Goal: Task Accomplishment & Management: Use online tool/utility

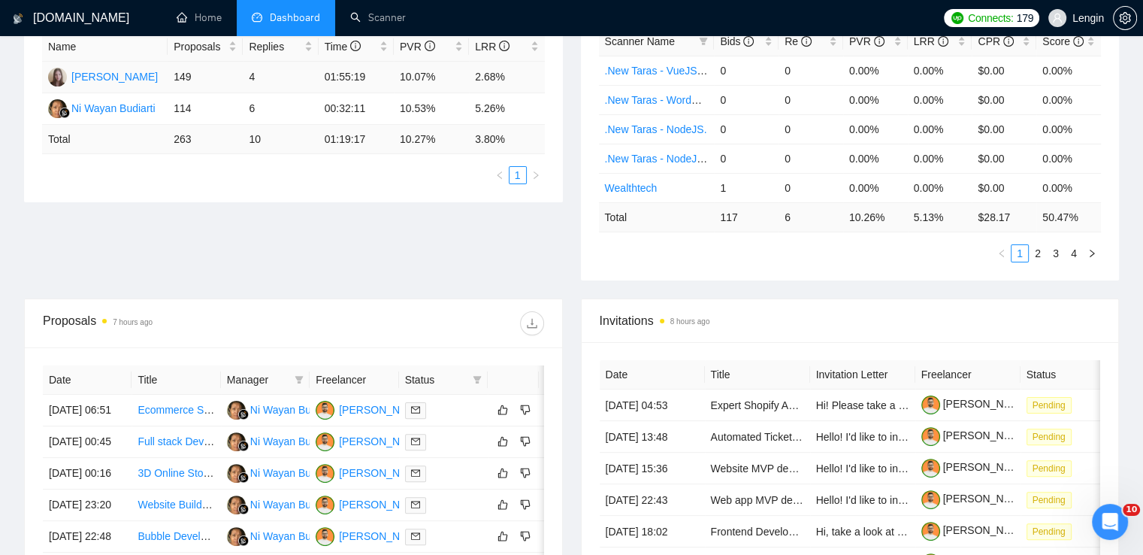
scroll to position [289, 0]
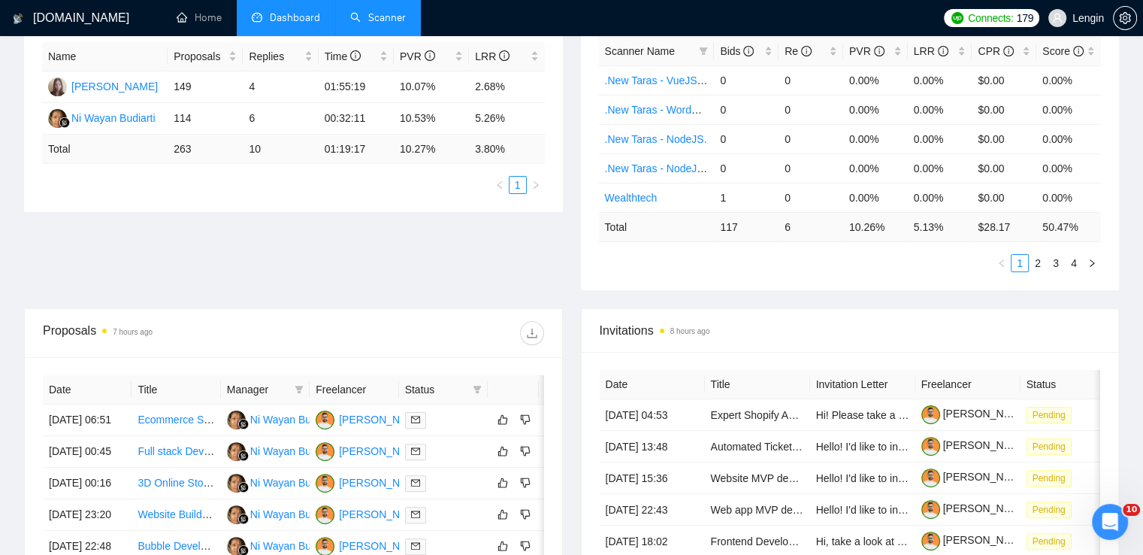
click at [379, 16] on link "Scanner" at bounding box center [378, 17] width 56 height 13
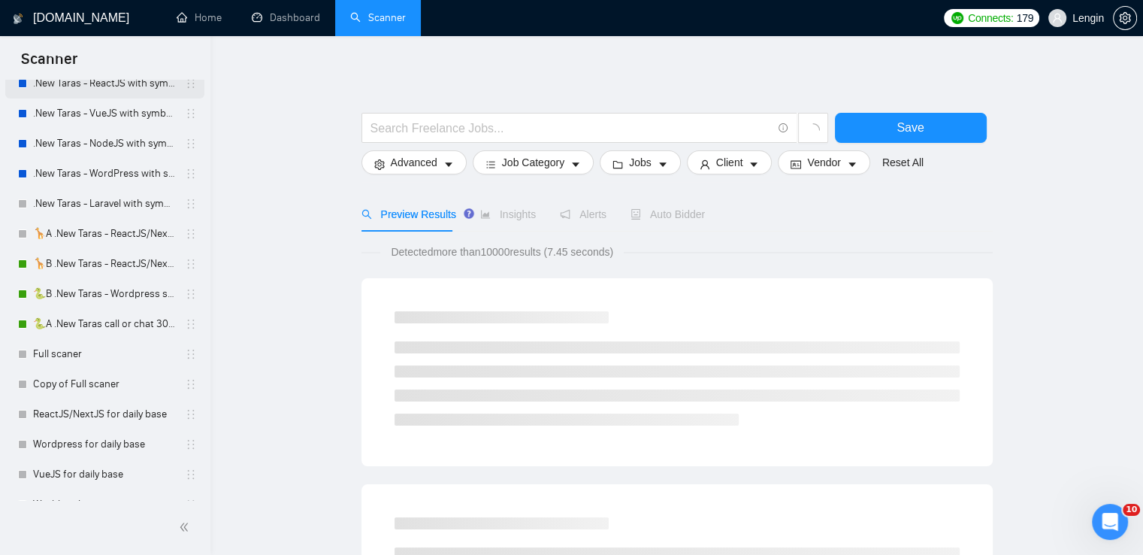
scroll to position [586, 0]
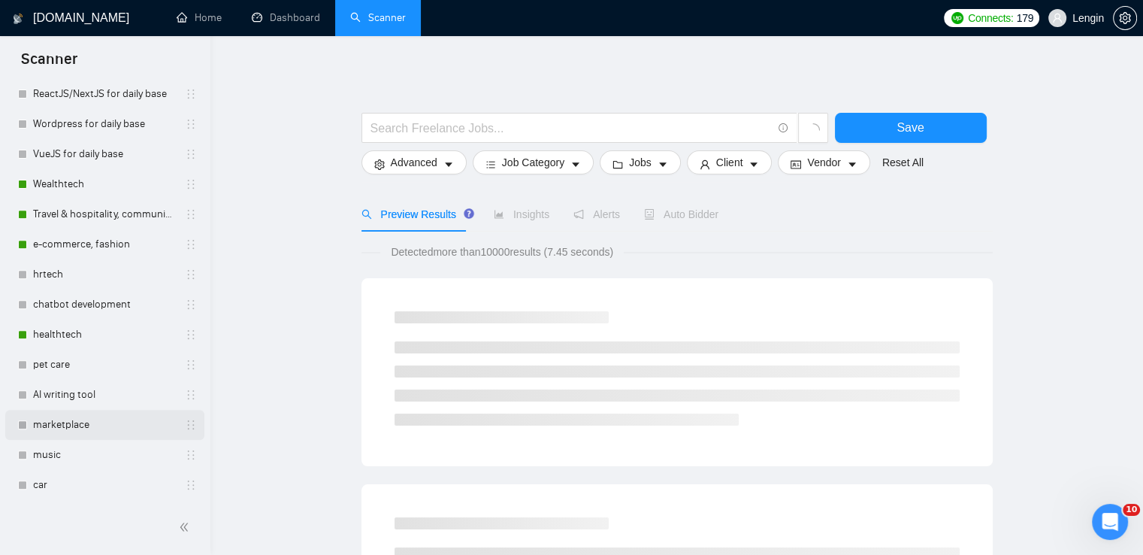
click at [91, 419] on link "marketplace" at bounding box center [104, 425] width 143 height 30
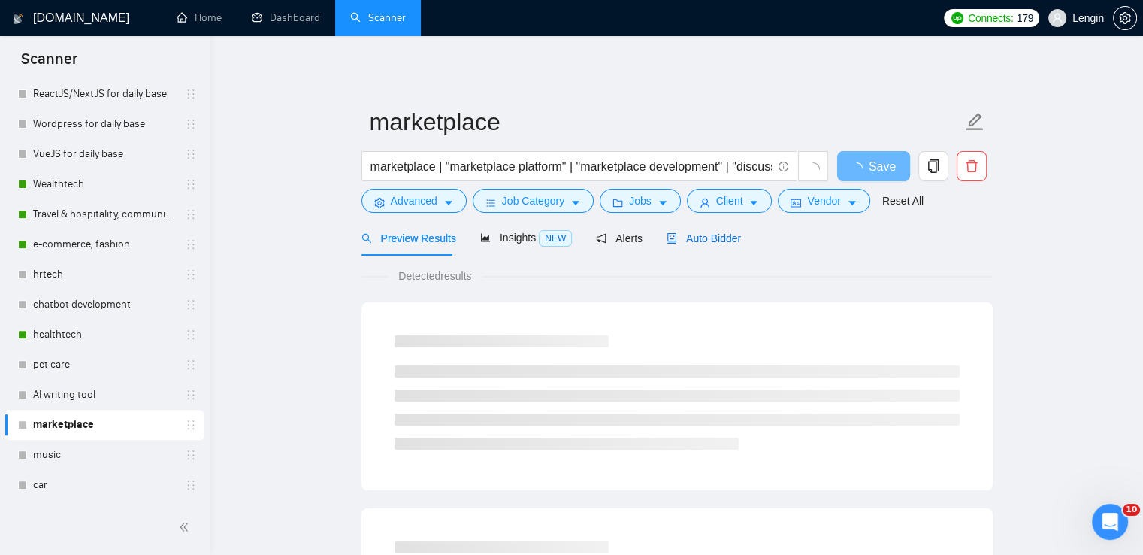
click at [715, 238] on span "Auto Bidder" at bounding box center [703, 238] width 74 height 12
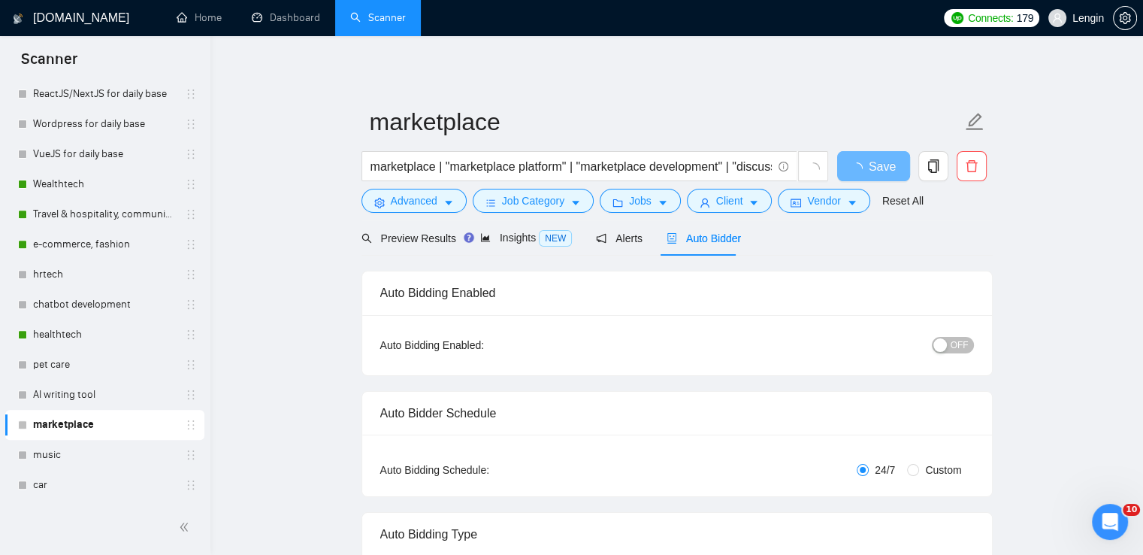
radio input "false"
radio input "true"
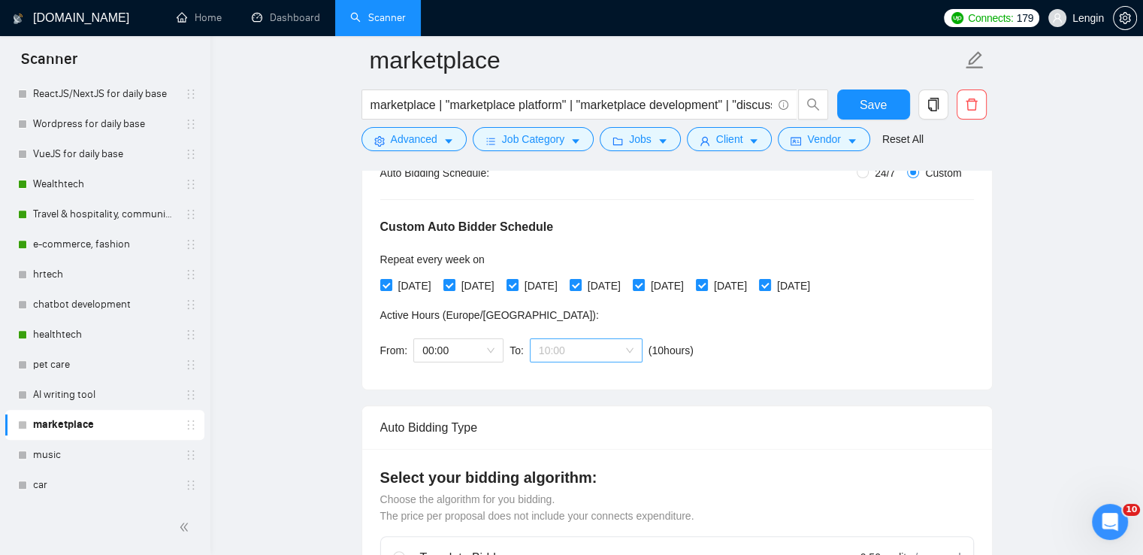
scroll to position [72, 0]
click at [628, 346] on span "10:00" at bounding box center [586, 350] width 95 height 23
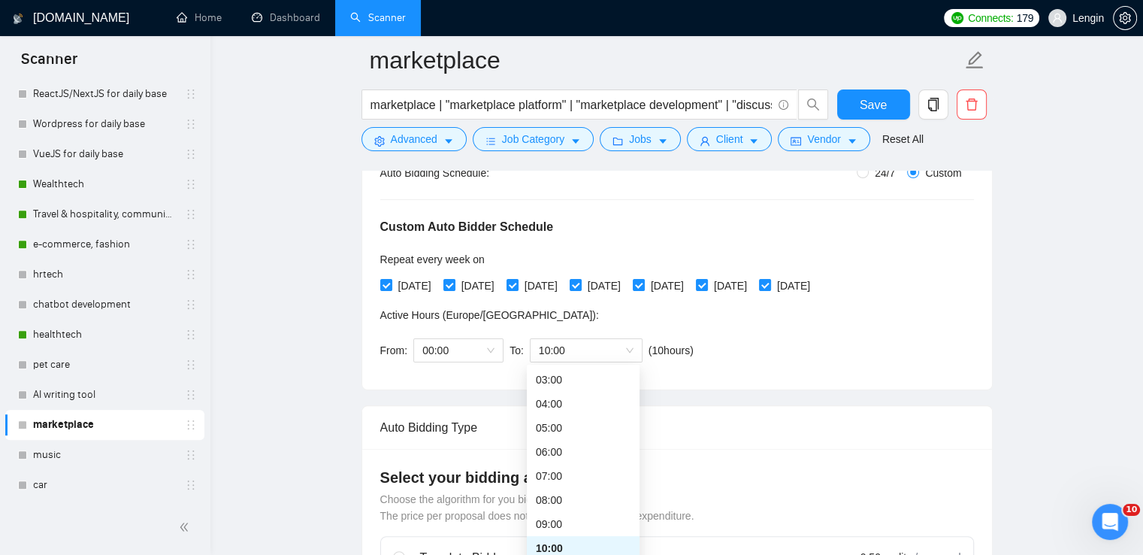
click at [887, 339] on div "Custom Auto Bidder Schedule Repeat every week [DATE] [DATE] [DATE] [DATE] [DATE…" at bounding box center [677, 276] width 594 height 190
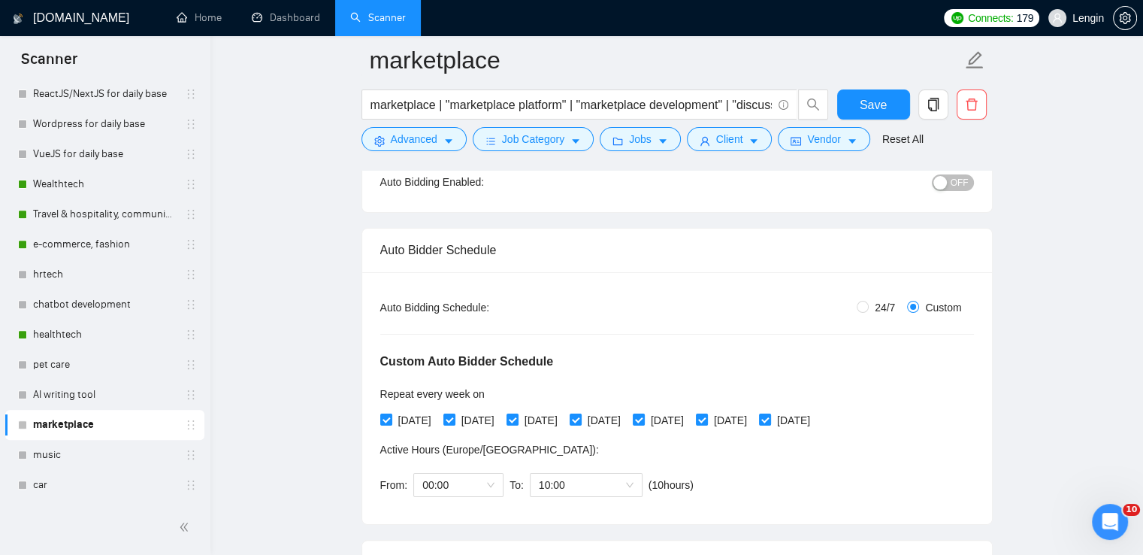
scroll to position [147, 0]
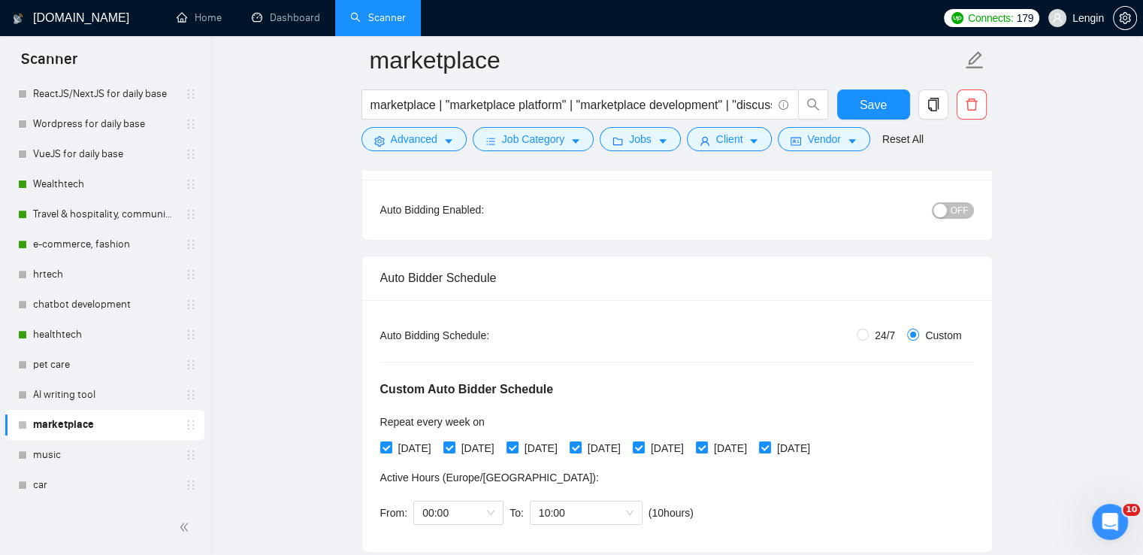
click at [944, 213] on div "button" at bounding box center [940, 211] width 14 height 14
click at [864, 106] on span "Save" at bounding box center [873, 104] width 27 height 19
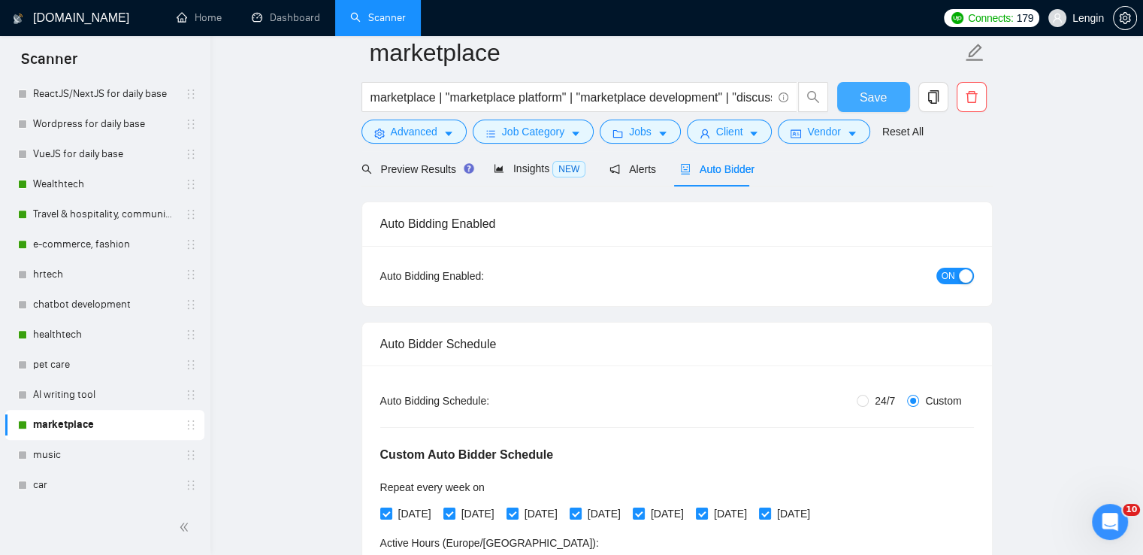
scroll to position [0, 0]
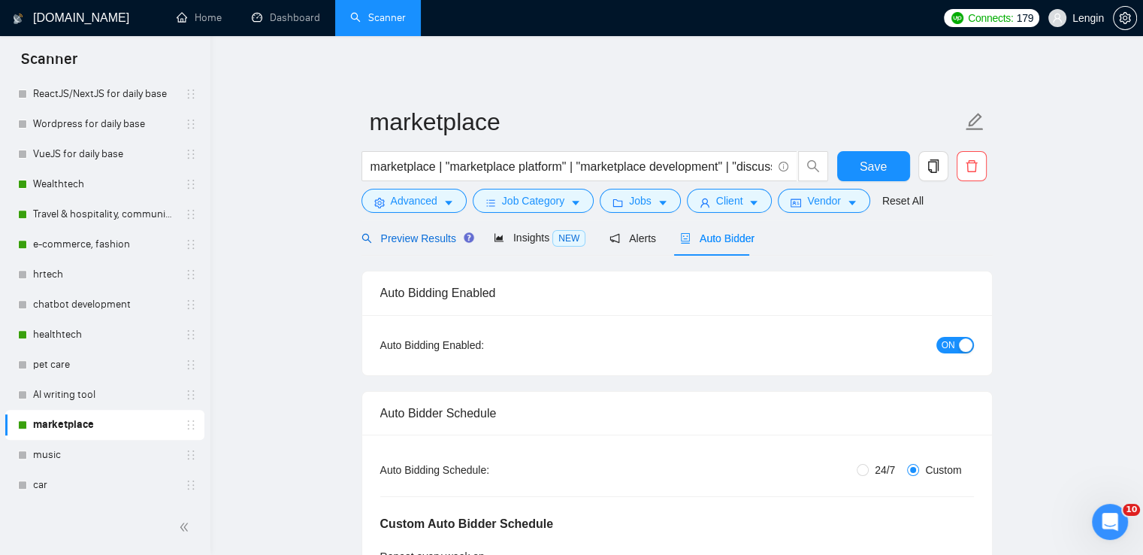
click at [420, 236] on span "Preview Results" at bounding box center [415, 238] width 108 height 12
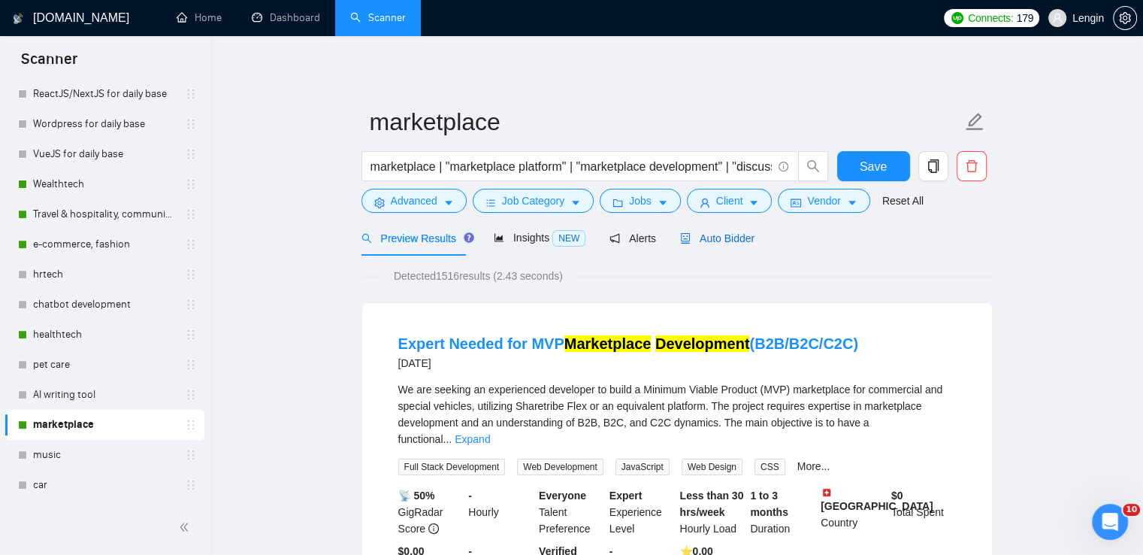
click at [705, 240] on span "Auto Bidder" at bounding box center [717, 238] width 74 height 12
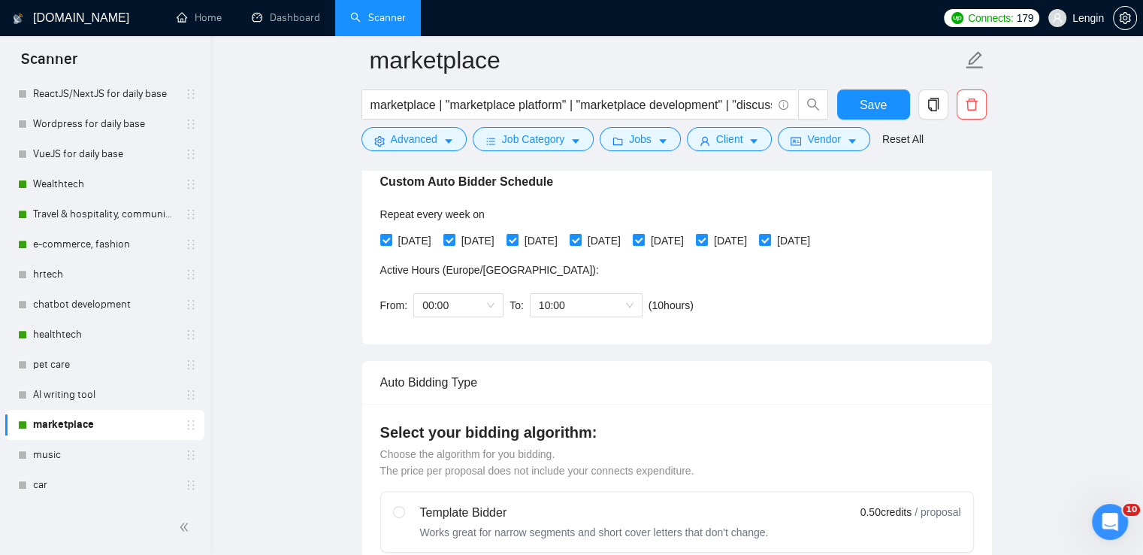
scroll to position [355, 0]
click at [624, 299] on span "10:00" at bounding box center [586, 304] width 95 height 23
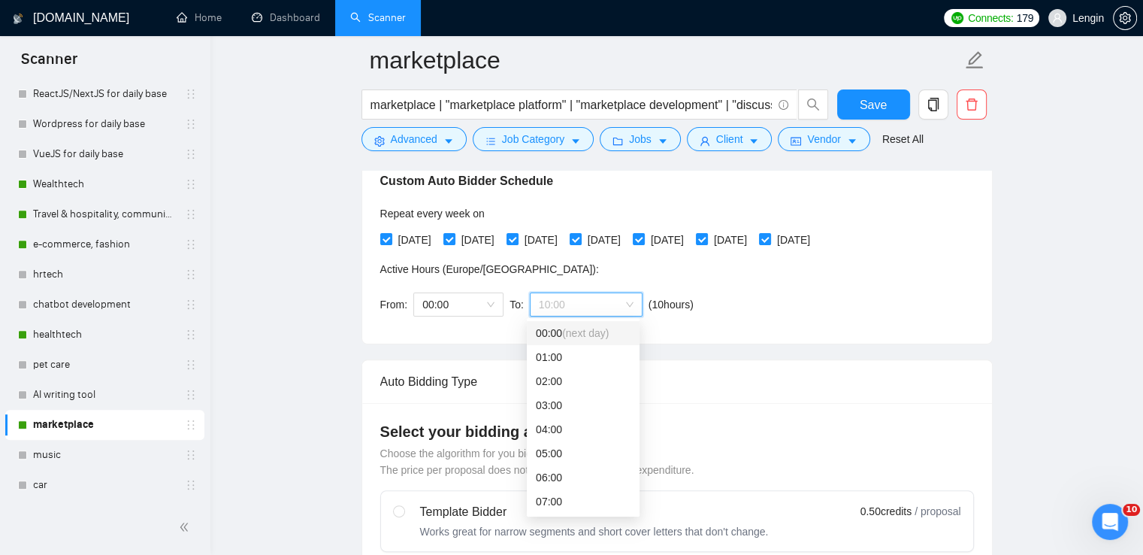
scroll to position [354, 0]
click at [564, 338] on span "(next day)" at bounding box center [585, 334] width 47 height 12
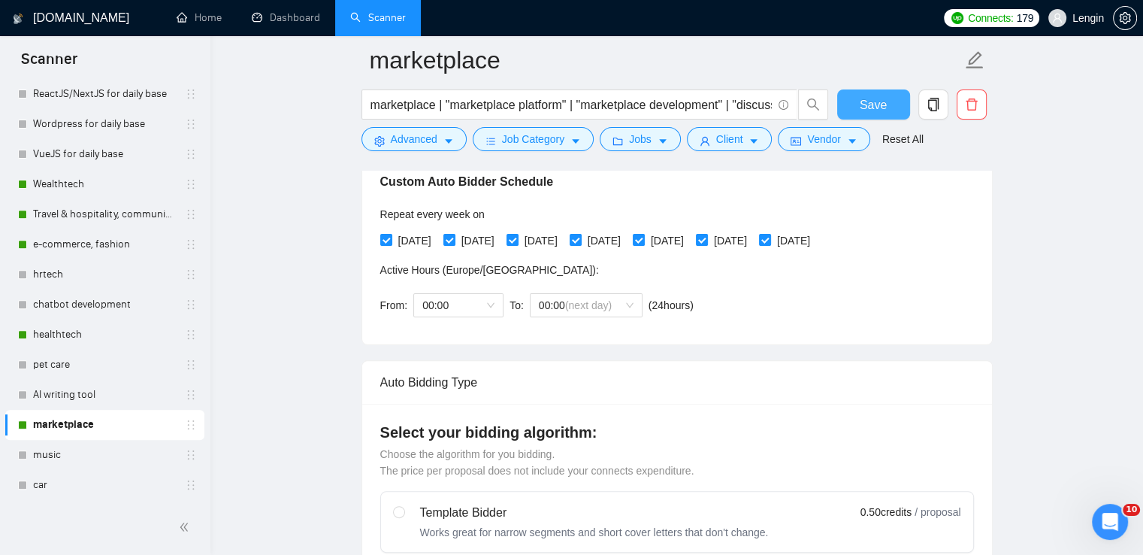
click at [865, 100] on span "Save" at bounding box center [873, 104] width 27 height 19
click at [111, 292] on link "chatbot development" at bounding box center [104, 304] width 143 height 30
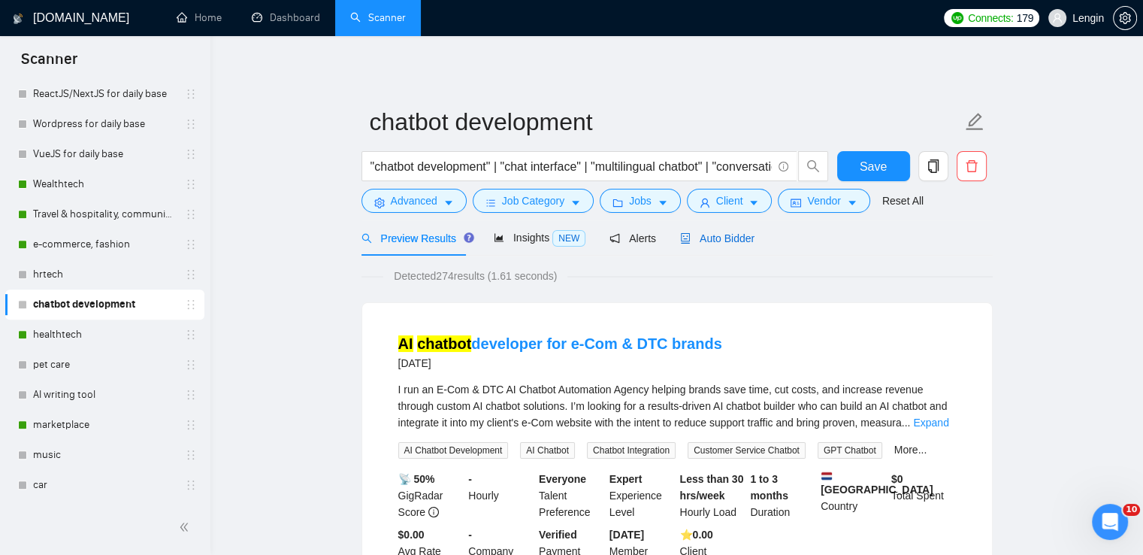
click at [727, 235] on span "Auto Bidder" at bounding box center [717, 238] width 74 height 12
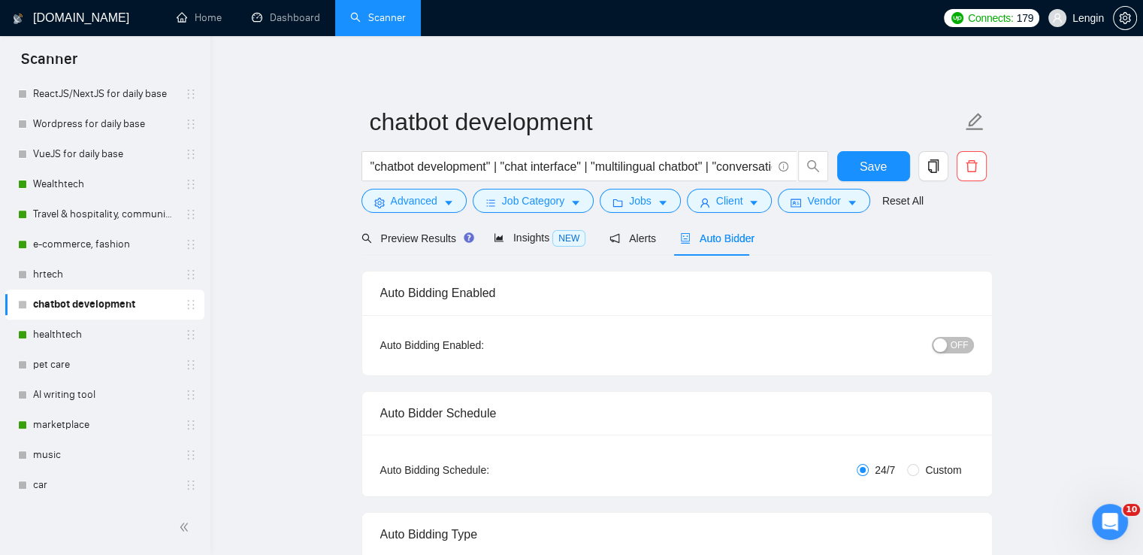
radio input "false"
radio input "true"
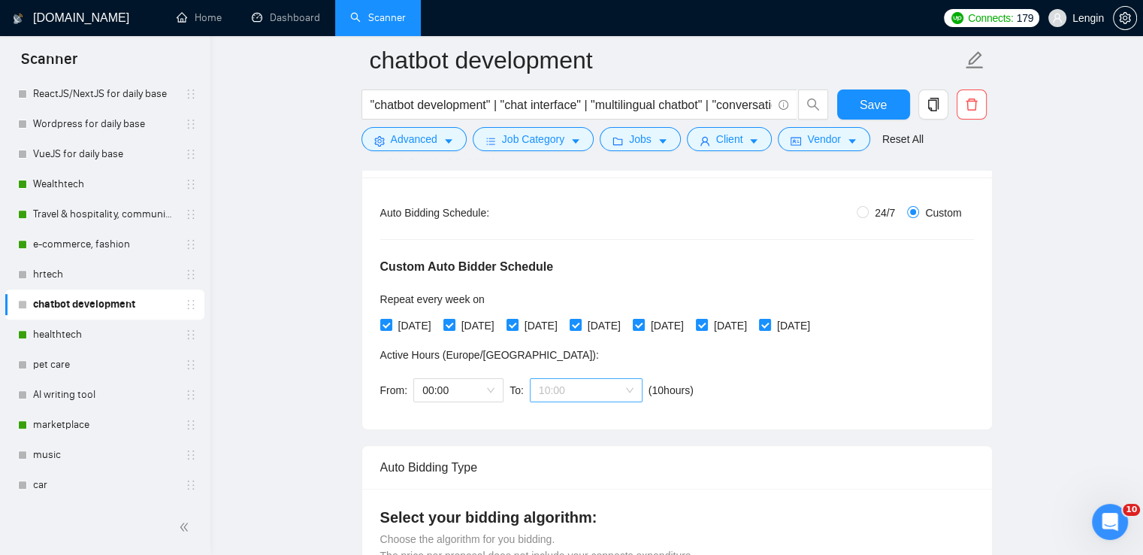
scroll to position [72, 0]
click at [616, 388] on span "10:00" at bounding box center [586, 390] width 95 height 23
click at [567, 419] on span "(next day)" at bounding box center [585, 419] width 47 height 12
drag, startPoint x: 874, startPoint y: 98, endPoint x: 410, endPoint y: 281, distance: 498.3
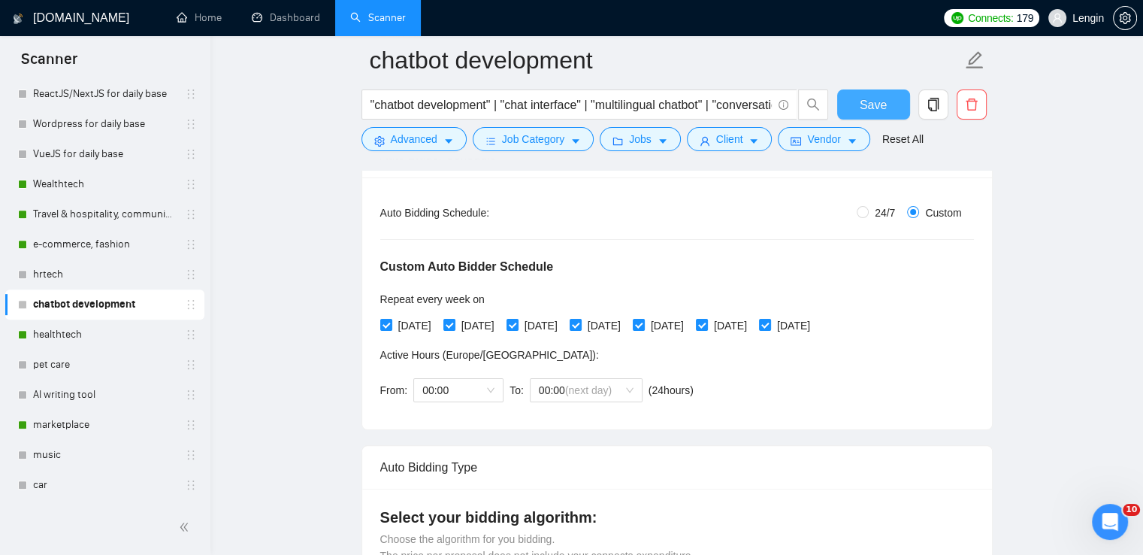
click at [874, 98] on span "Save" at bounding box center [873, 104] width 27 height 19
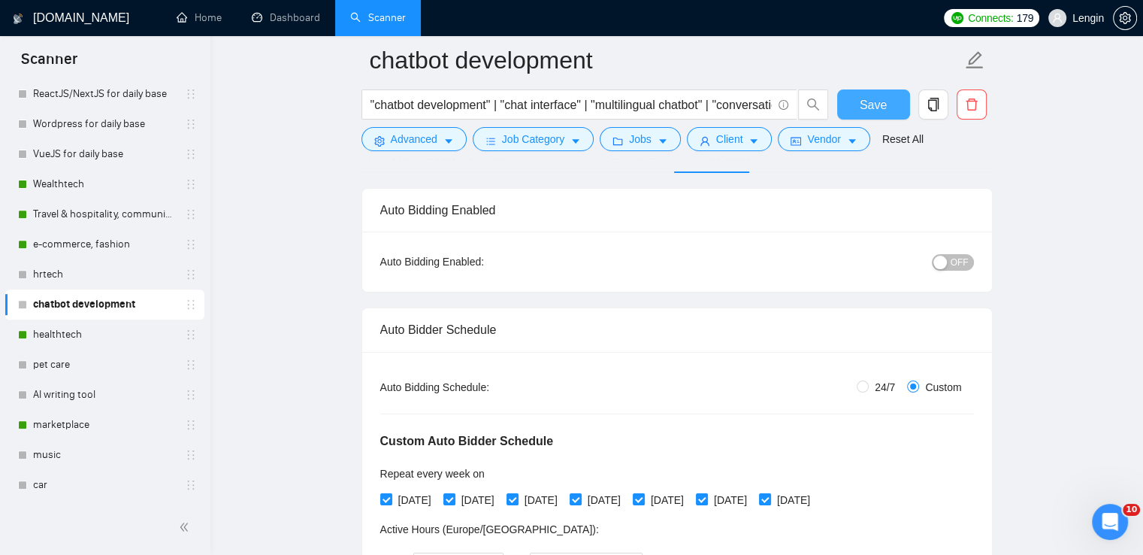
scroll to position [93, 0]
click at [959, 255] on span "OFF" at bounding box center [960, 263] width 18 height 17
click at [867, 106] on span "Save" at bounding box center [873, 104] width 27 height 19
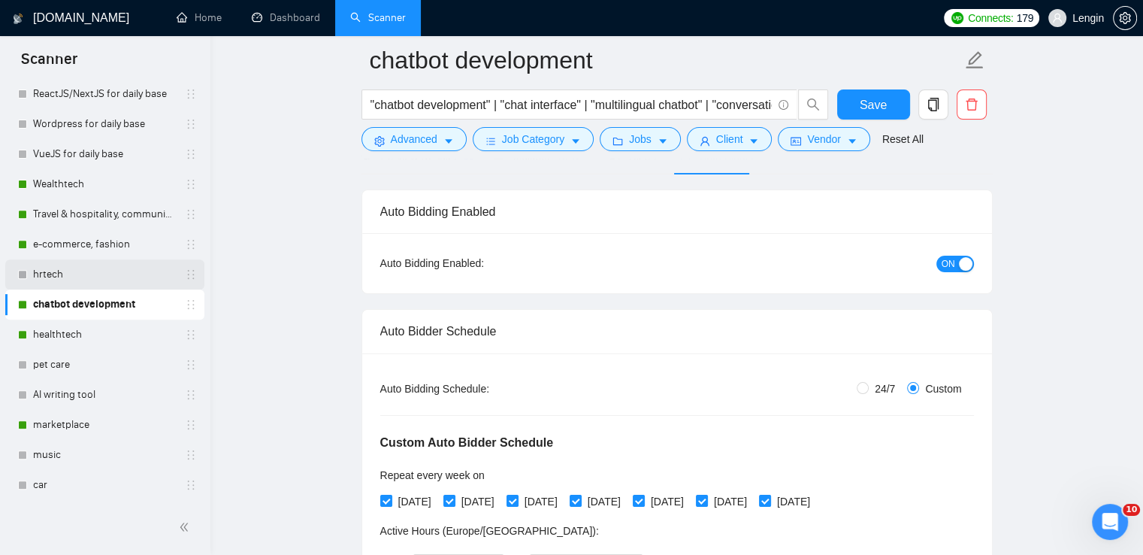
click at [114, 270] on link "hrtech" at bounding box center [104, 274] width 143 height 30
